Goal: Task Accomplishment & Management: Use online tool/utility

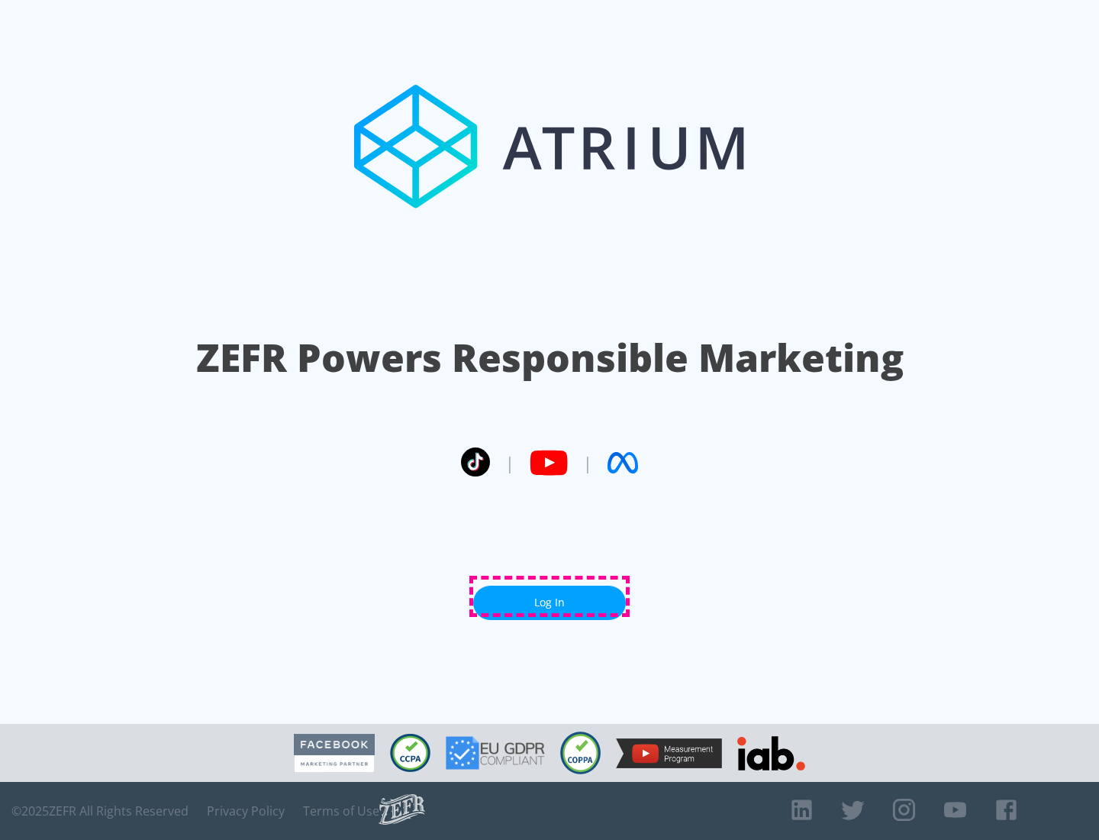
click at [550, 596] on link "Log In" at bounding box center [549, 602] width 153 height 34
